Goal: Information Seeking & Learning: Learn about a topic

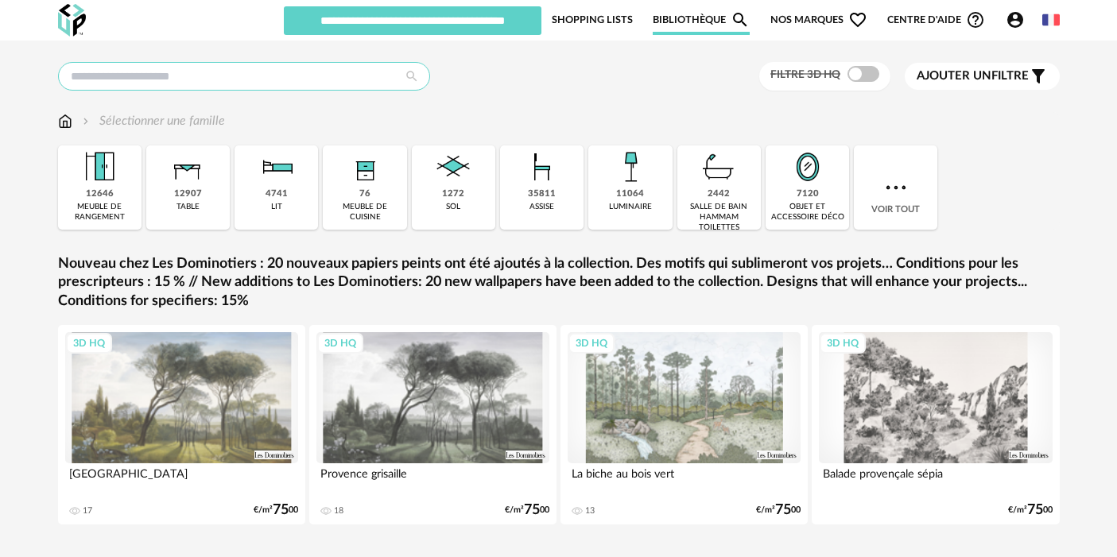
click at [324, 75] on input "text" at bounding box center [244, 76] width 372 height 29
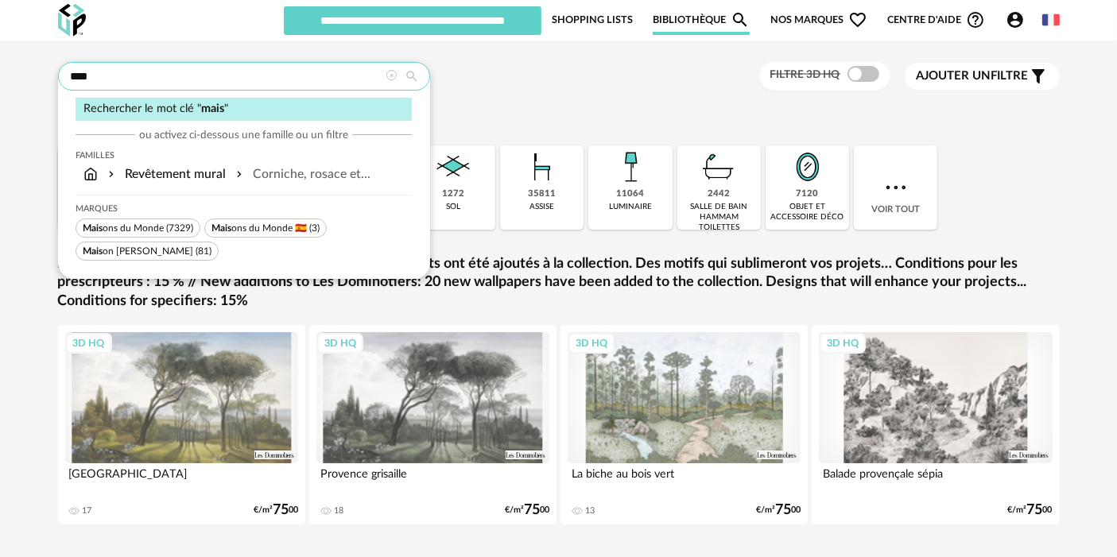
type input "****"
click at [170, 221] on span "Mais ons du Monde (7329)" at bounding box center [138, 228] width 125 height 19
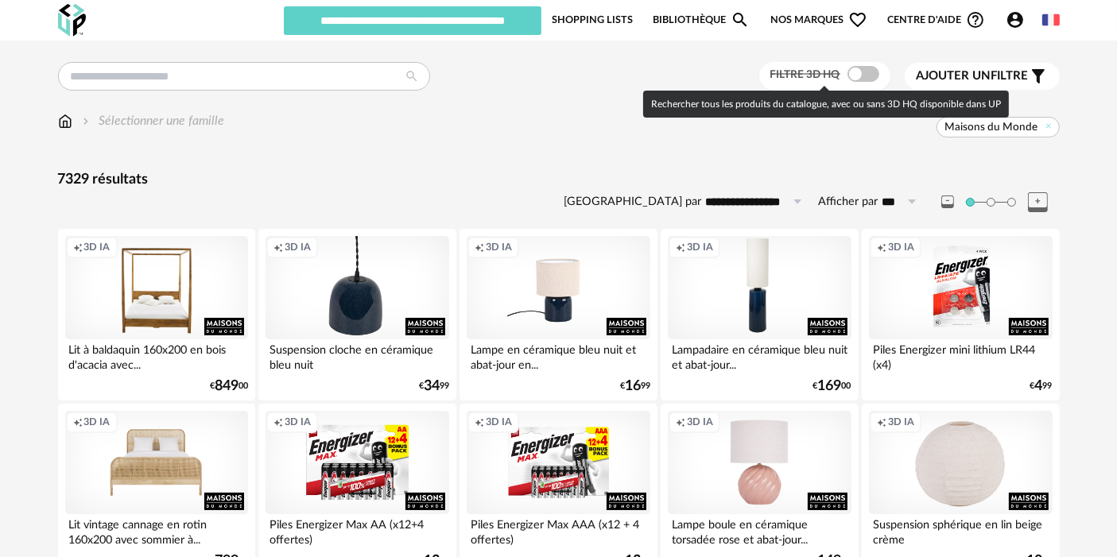
click at [858, 68] on span at bounding box center [863, 74] width 32 height 16
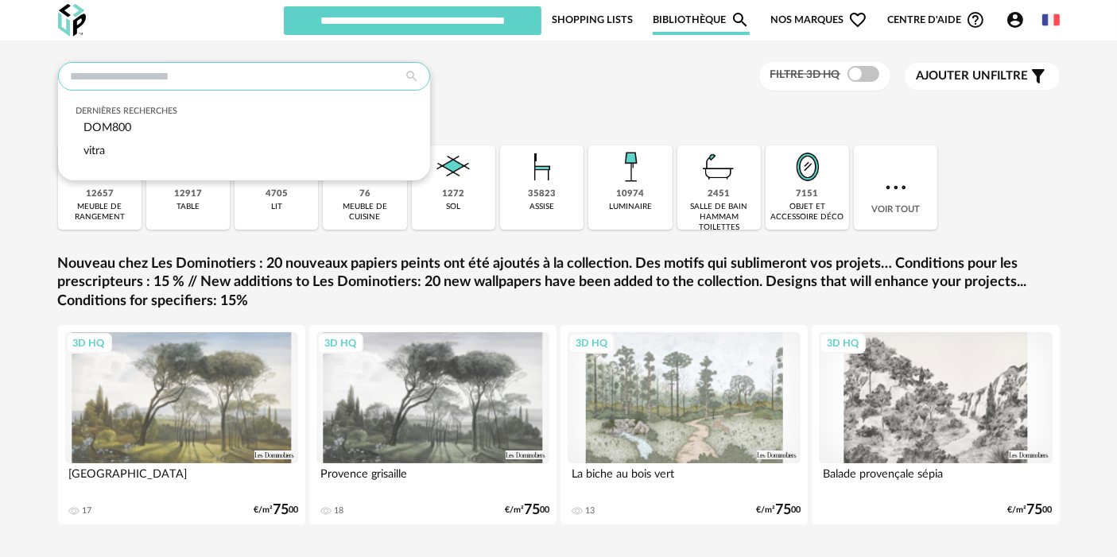
click at [263, 78] on input "text" at bounding box center [244, 76] width 372 height 29
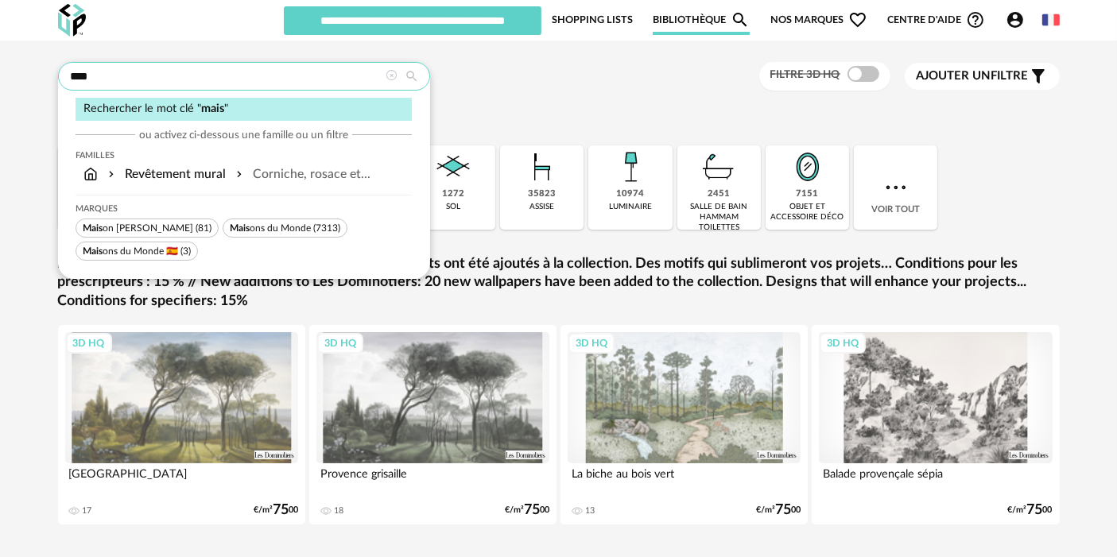
type input "****"
click at [269, 227] on span "Mais ons du Monde" at bounding box center [270, 228] width 81 height 10
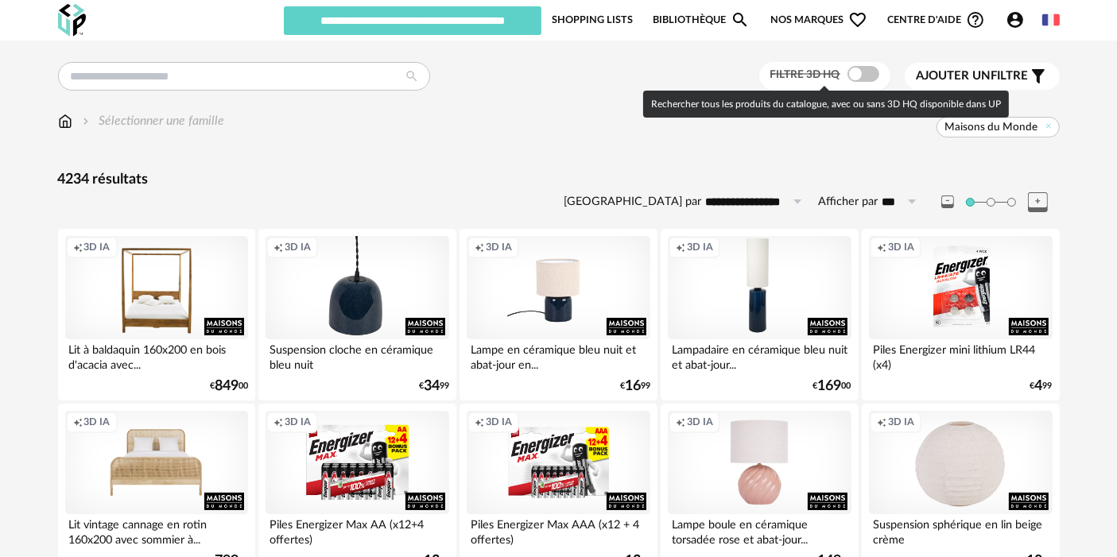
click at [859, 73] on span at bounding box center [863, 74] width 32 height 16
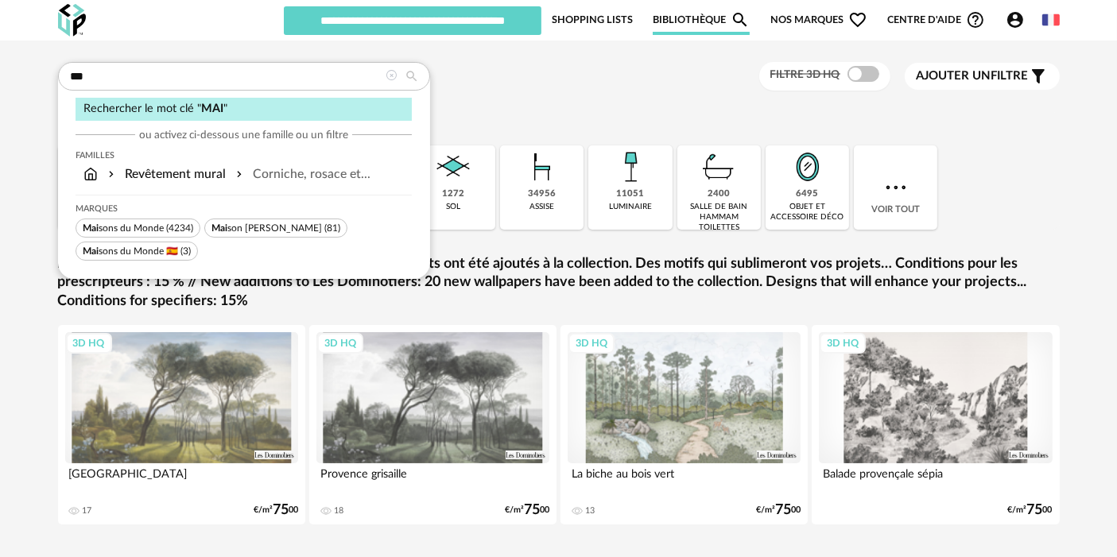
type input "***"
click at [143, 227] on span "Mai sons du Monde" at bounding box center [123, 228] width 81 height 10
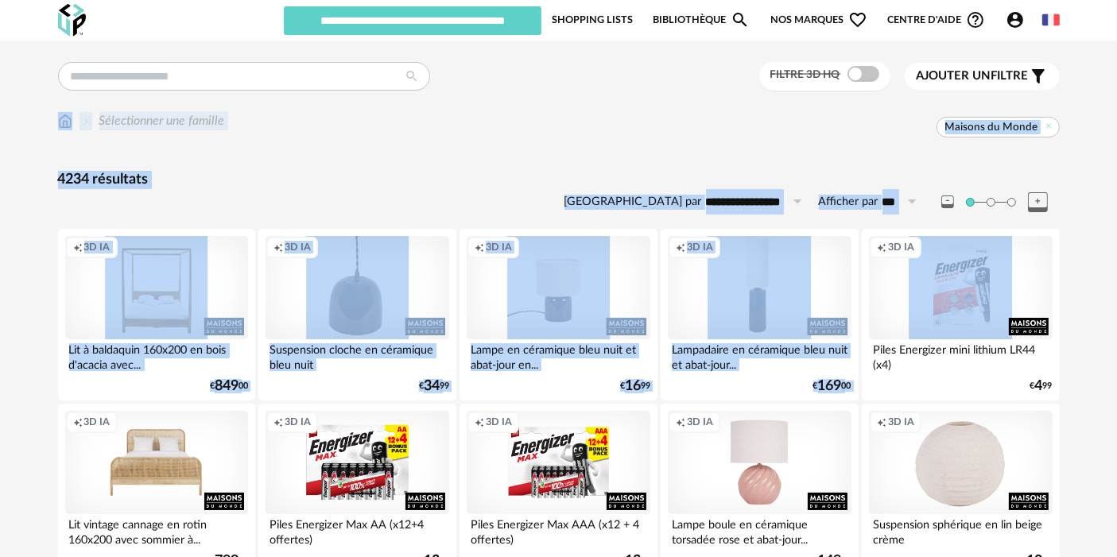
drag, startPoint x: 1114, startPoint y: 58, endPoint x: 1124, endPoint y: 223, distance: 165.6
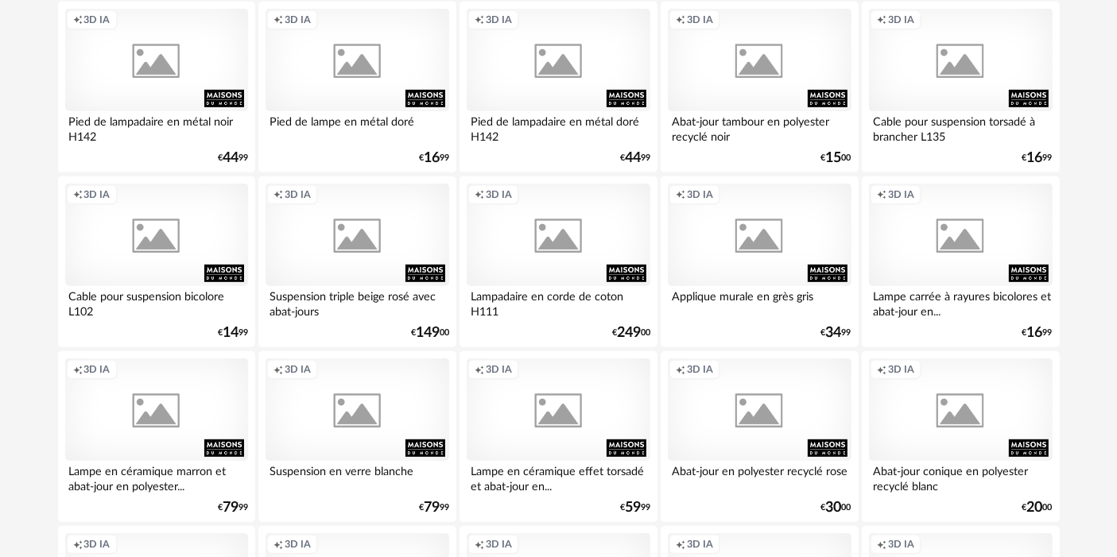
scroll to position [787, 0]
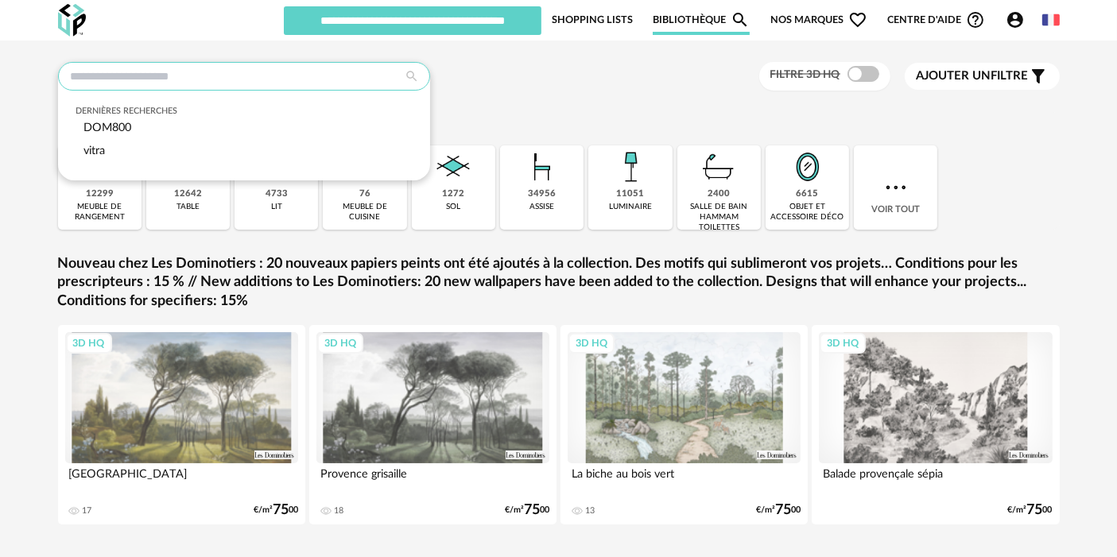
click at [343, 73] on input "text" at bounding box center [244, 76] width 372 height 29
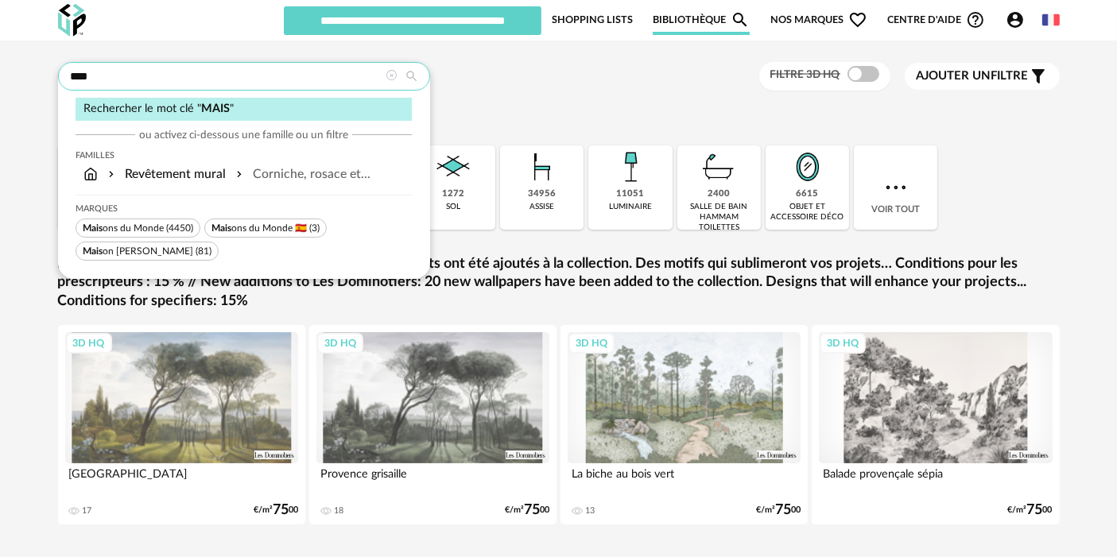
type input "****"
click at [131, 231] on span "Mais ons du Monde" at bounding box center [123, 228] width 81 height 10
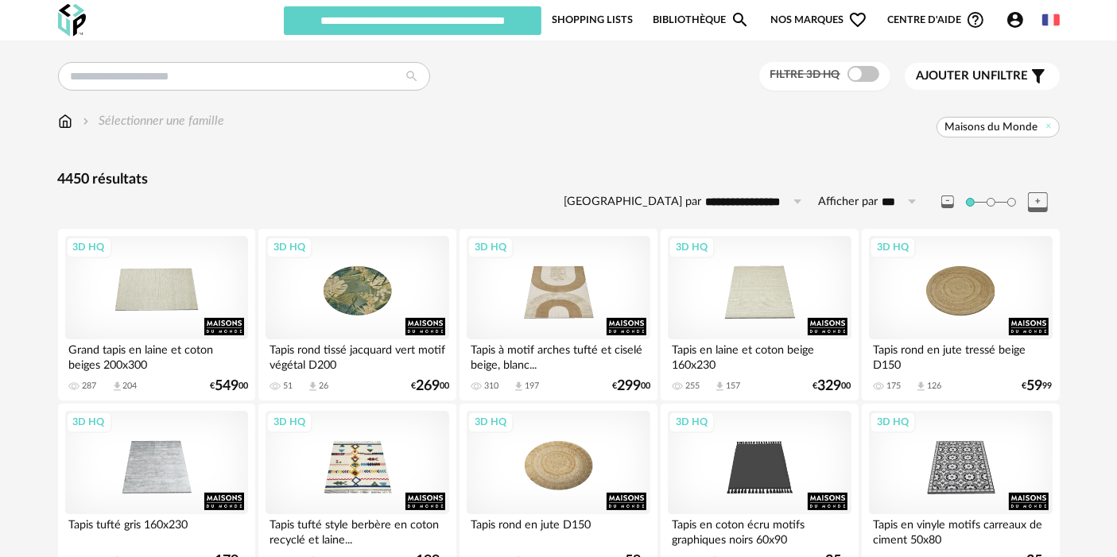
click at [1052, 133] on span "Maisons du Monde" at bounding box center [997, 127] width 123 height 21
click at [1047, 126] on icon at bounding box center [1048, 126] width 10 height 10
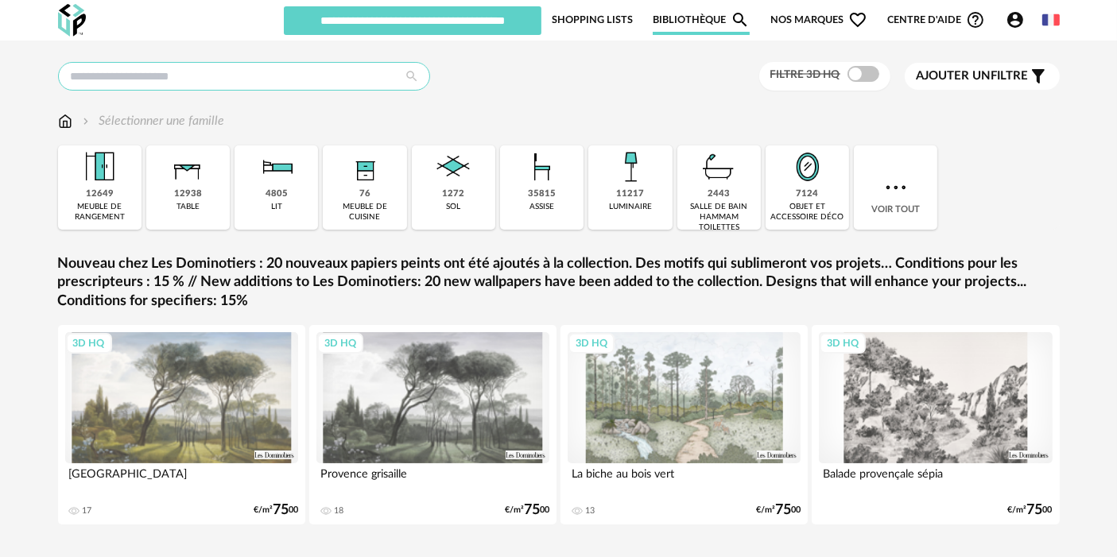
click at [312, 87] on input "text" at bounding box center [244, 76] width 372 height 29
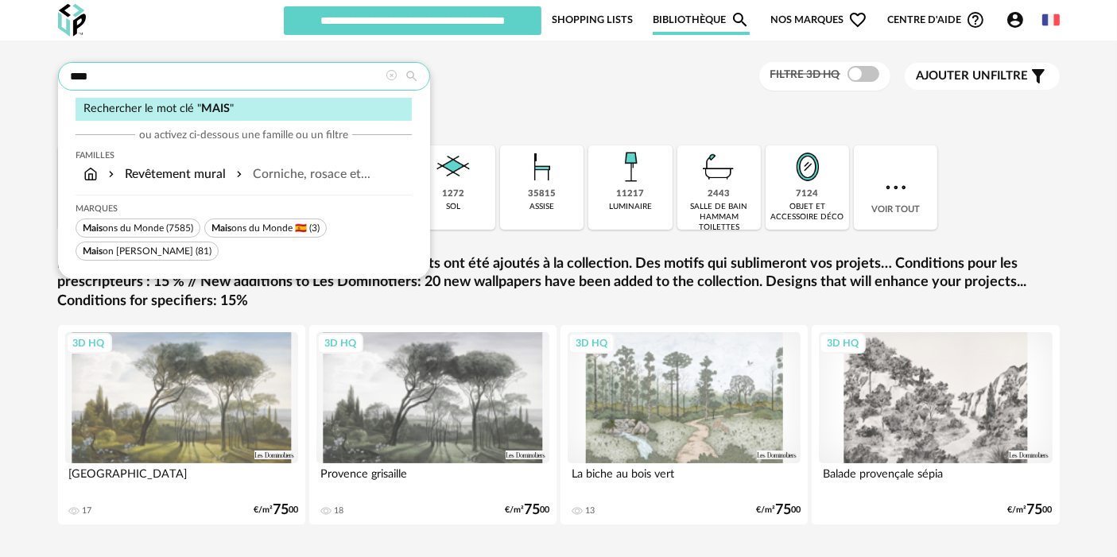
type input "****"
click at [143, 221] on span "Mais ons du Monde (7585)" at bounding box center [138, 228] width 125 height 19
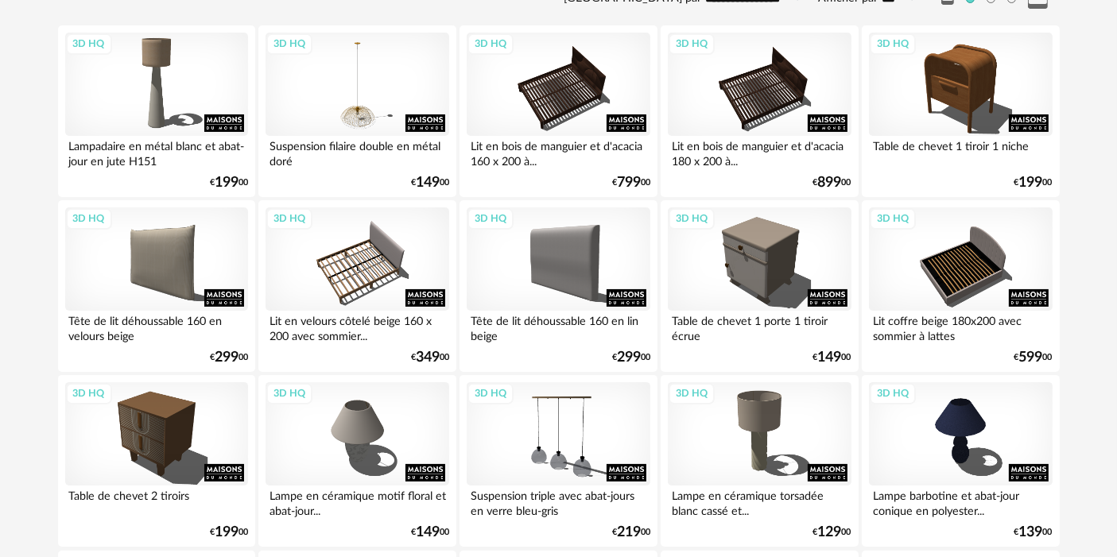
scroll to position [200, 0]
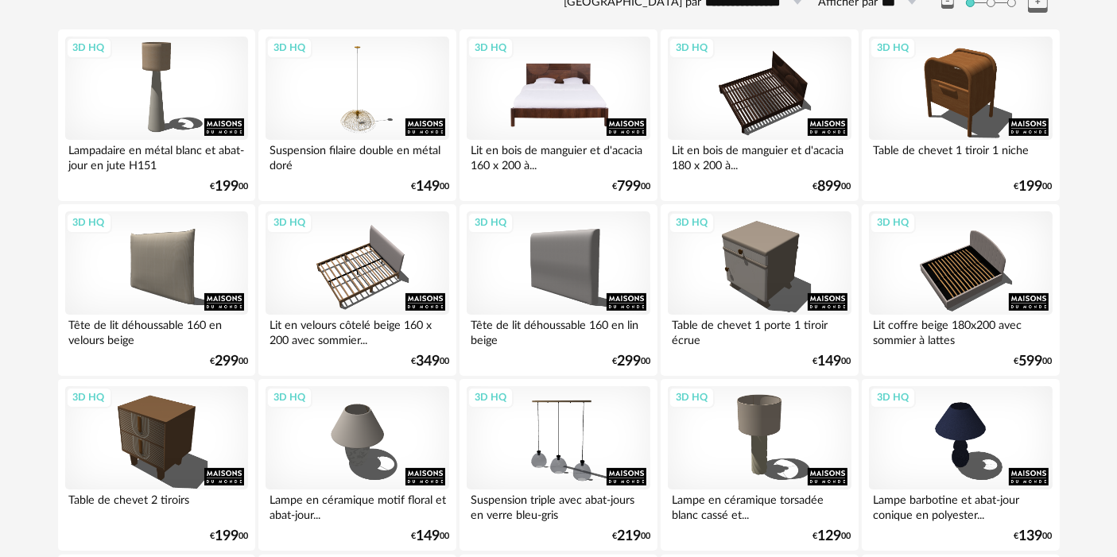
click at [575, 79] on div "3D HQ" at bounding box center [558, 88] width 183 height 103
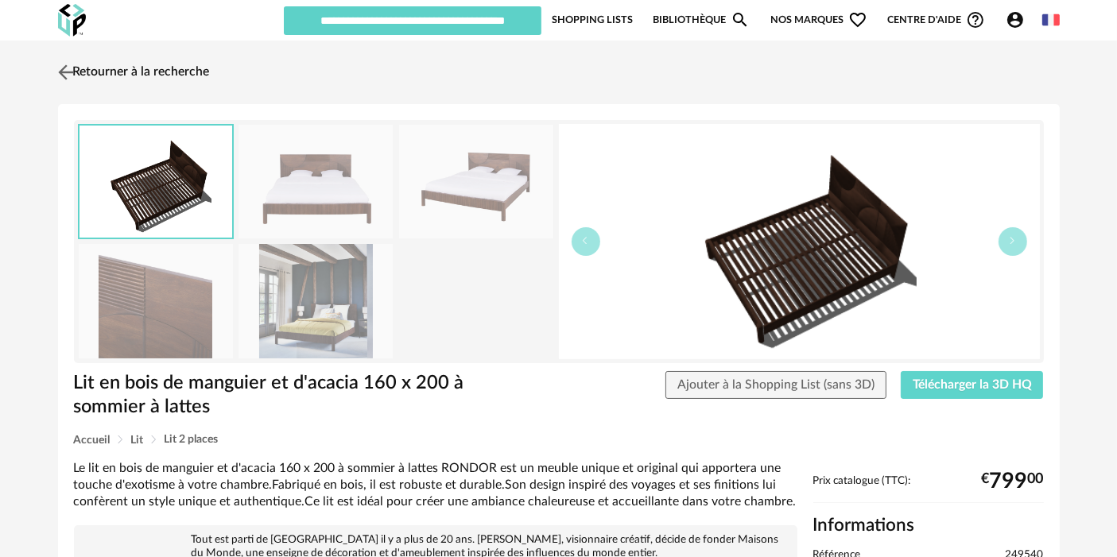
click at [154, 64] on link "Retourner à la recherche" at bounding box center [132, 72] width 156 height 35
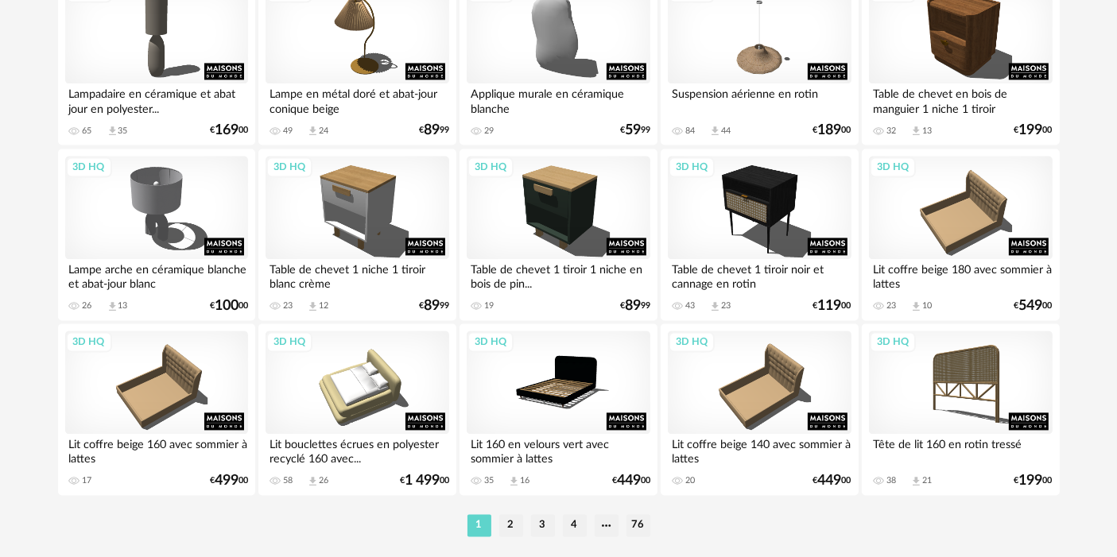
scroll to position [3273, 0]
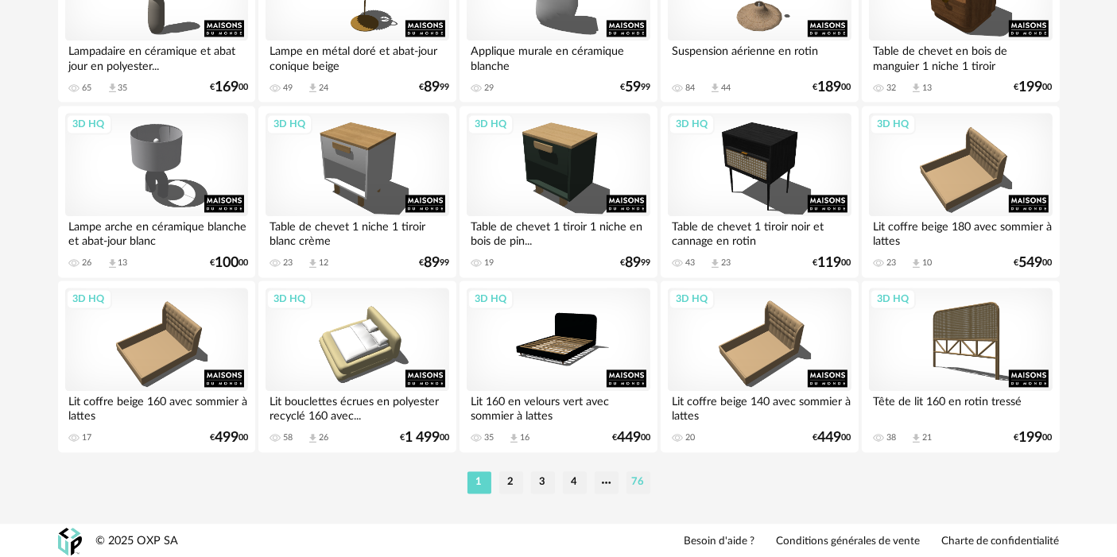
click at [634, 473] on li "76" at bounding box center [638, 482] width 24 height 22
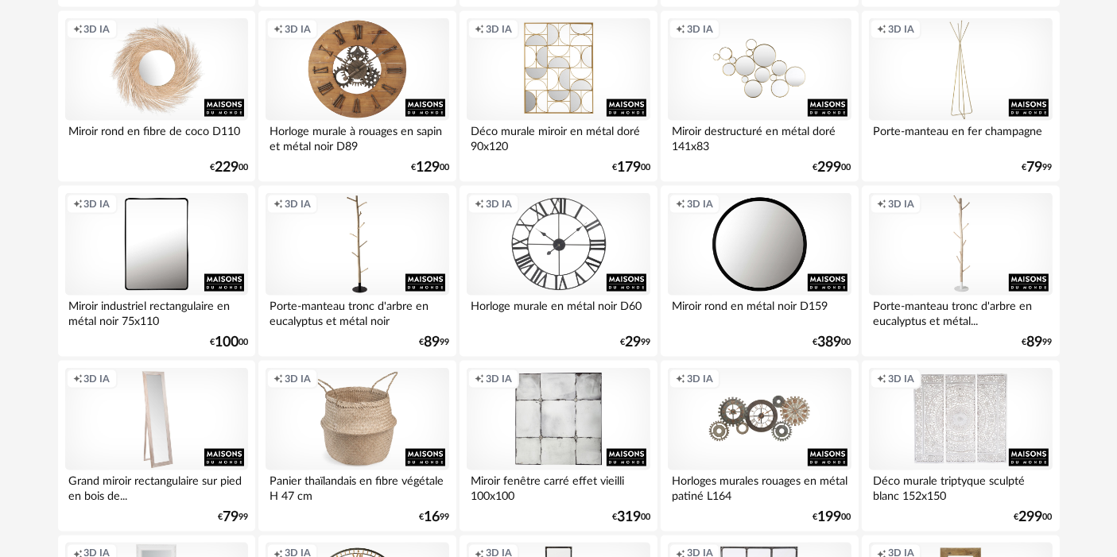
scroll to position [2748, 0]
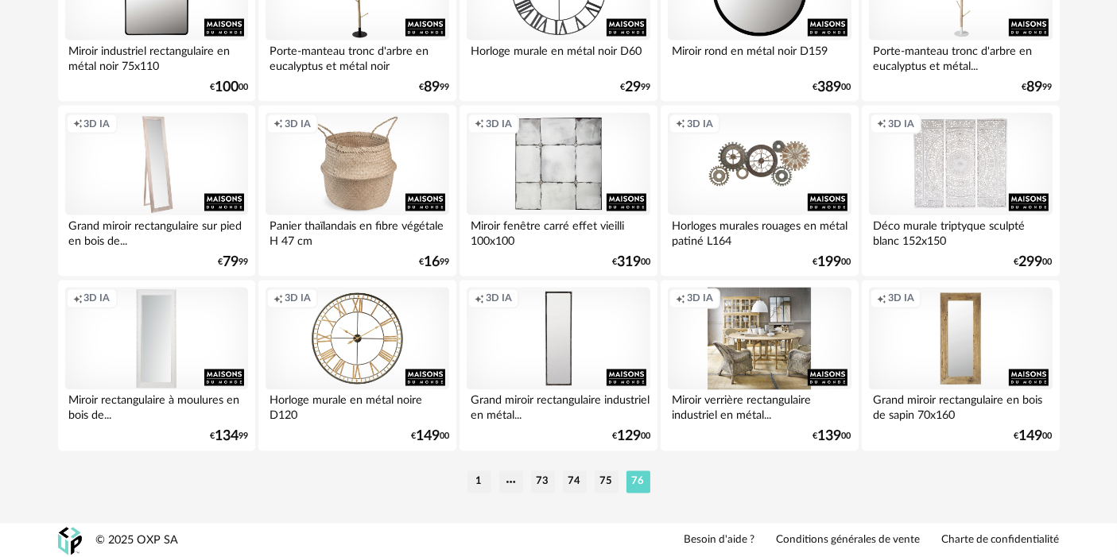
click at [742, 328] on div "Creation icon 3D IA" at bounding box center [759, 339] width 183 height 103
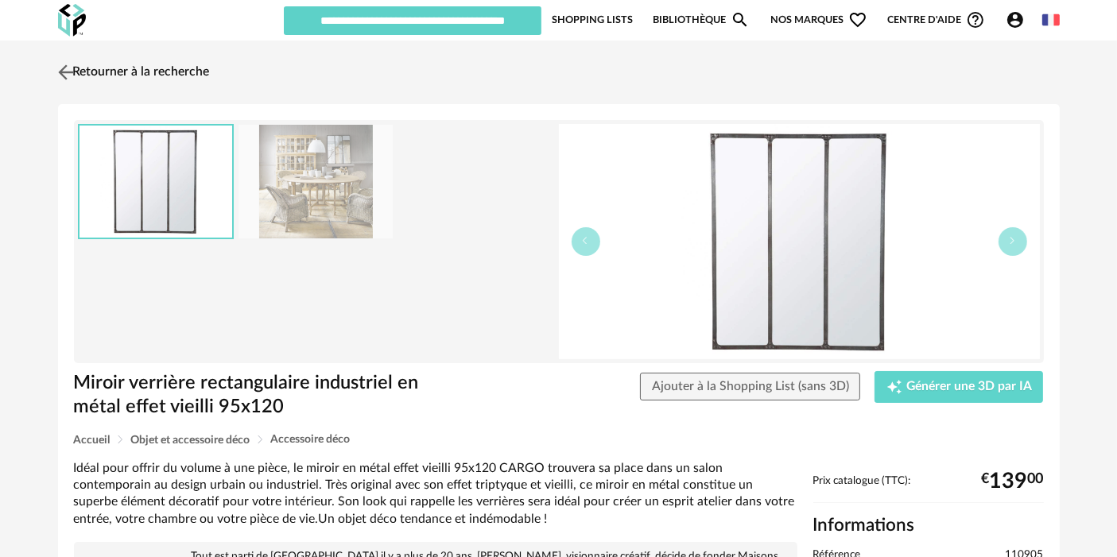
click at [173, 62] on link "Retourner à la recherche" at bounding box center [132, 72] width 156 height 35
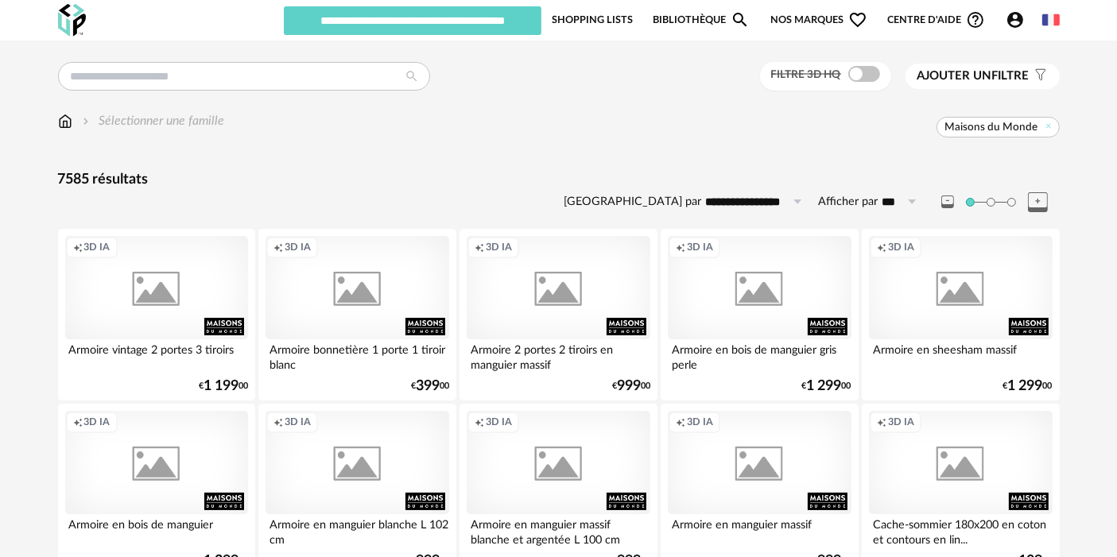
scroll to position [2748, 0]
